Goal: Task Accomplishment & Management: Use online tool/utility

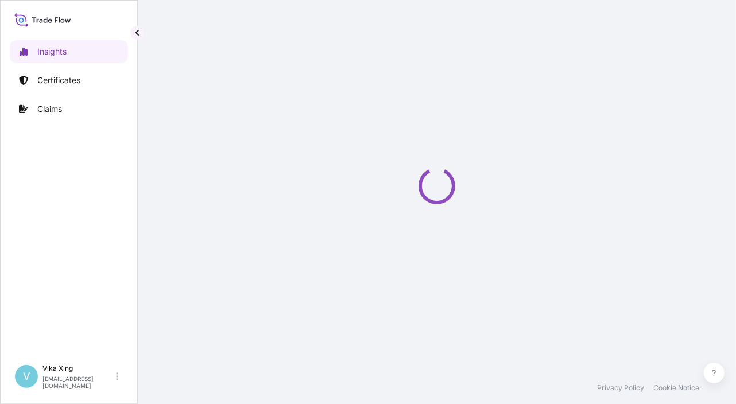
select select "2025"
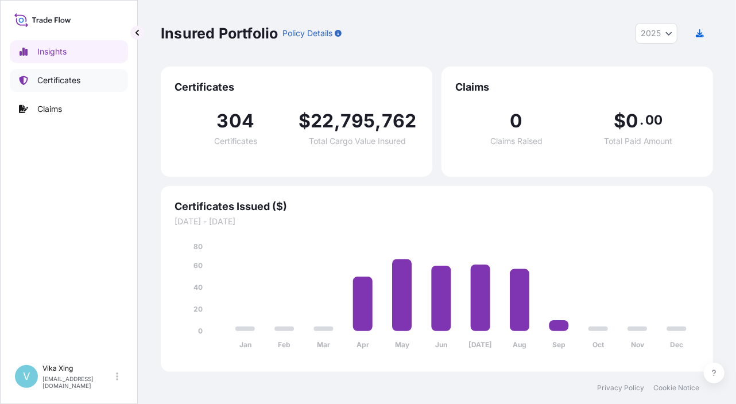
click at [62, 81] on p "Certificates" at bounding box center [58, 80] width 43 height 11
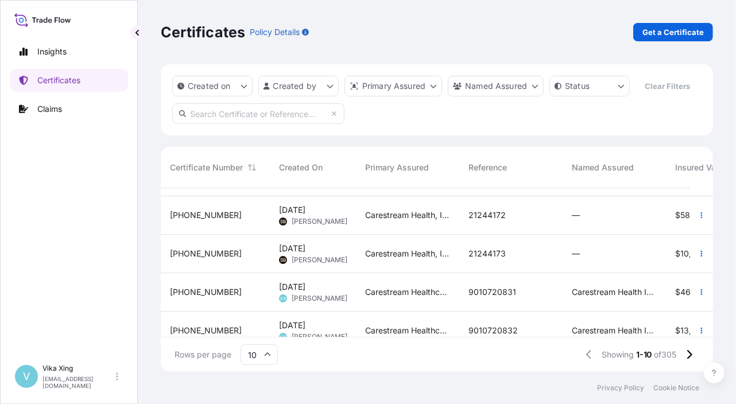
scroll to position [230, 0]
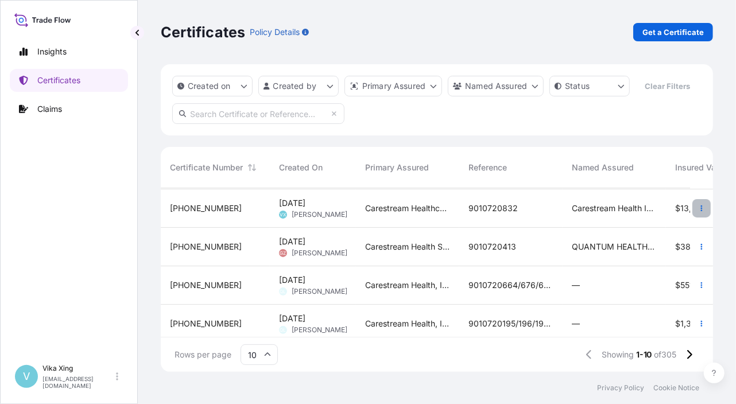
click at [700, 211] on button "button" at bounding box center [701, 208] width 18 height 18
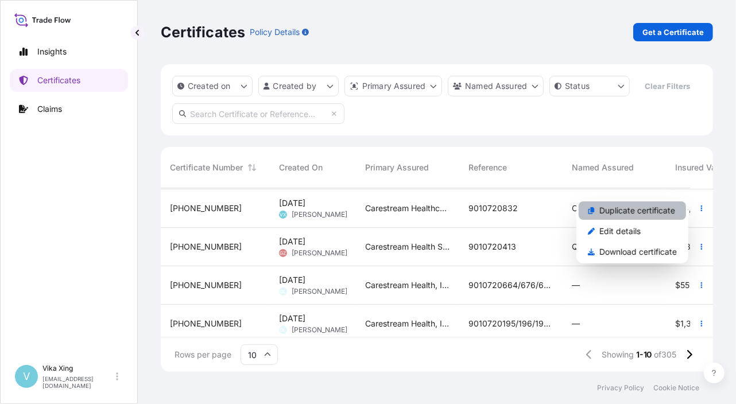
click at [645, 211] on p "Duplicate certificate" at bounding box center [637, 210] width 76 height 11
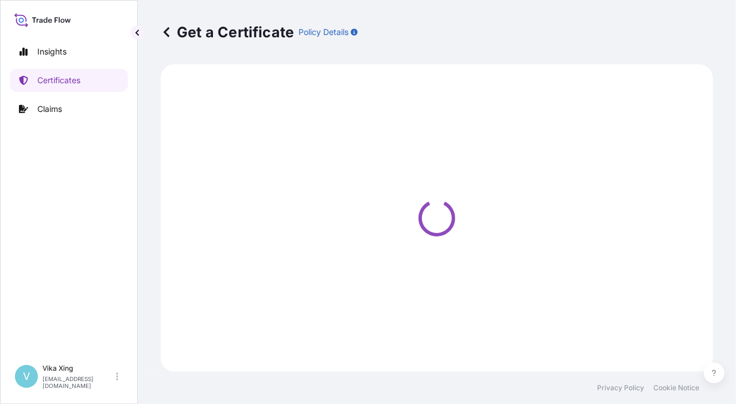
select select "Road / Inland"
select select "Air"
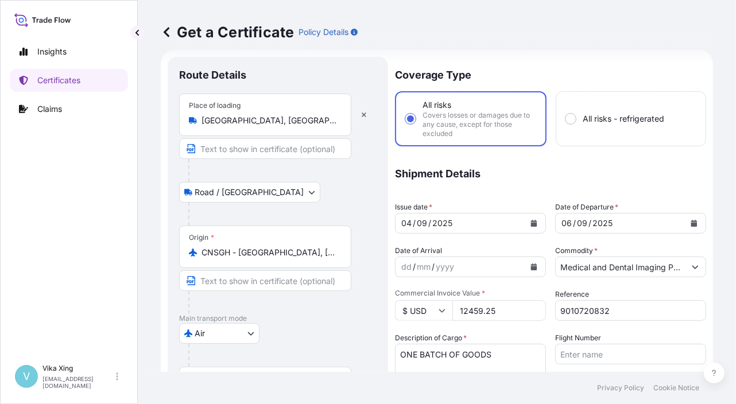
select select "32191"
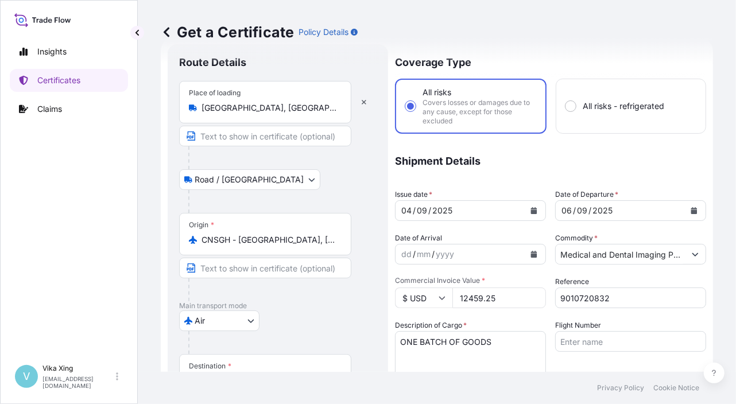
click at [304, 328] on div "Air Air Barge Ocean Vessel Rail Truck Land" at bounding box center [278, 321] width 198 height 21
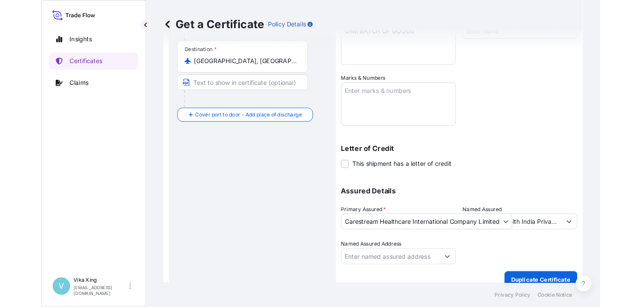
scroll to position [342, 0]
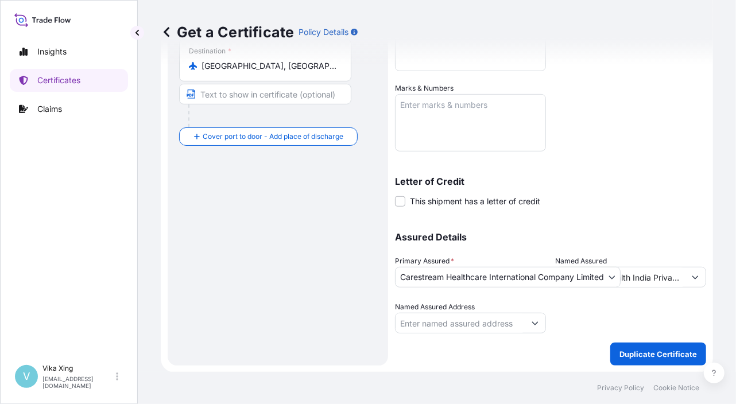
drag, startPoint x: 701, startPoint y: 218, endPoint x: 702, endPoint y: 227, distance: 9.8
click at [701, 218] on form "Route Details Place of loading Shanghai, China Road / Inland Road / Inland Orig…" at bounding box center [437, 47] width 552 height 650
click at [665, 166] on div "Letter of Credit This shipment has a letter of credit Letter of credit * Letter…" at bounding box center [550, 185] width 311 height 44
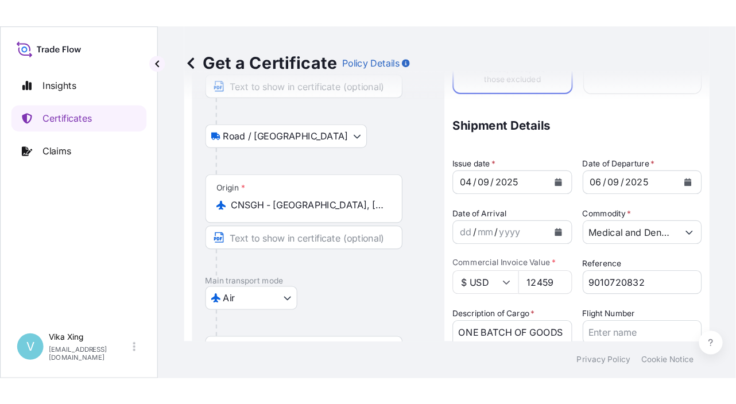
scroll to position [115, 0]
